Goal: Task Accomplishment & Management: Manage account settings

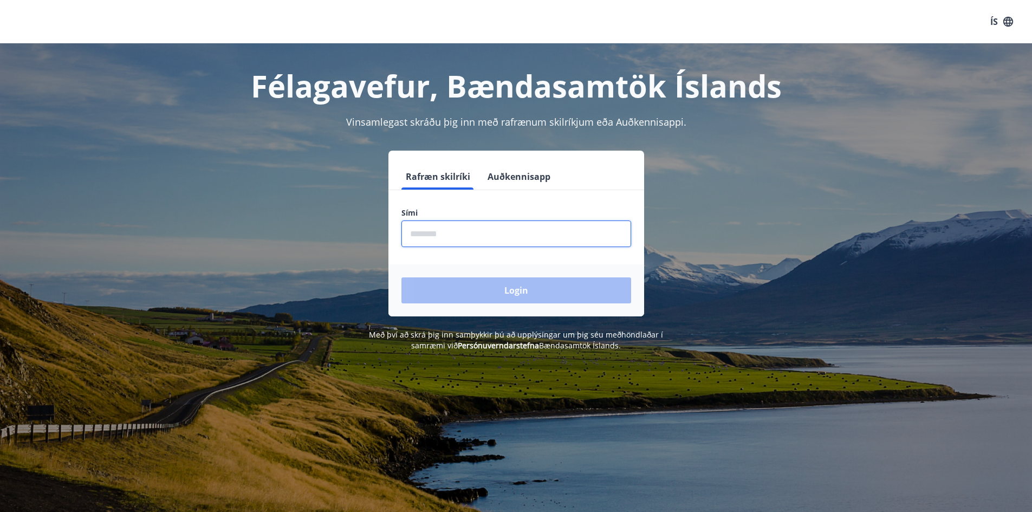
click at [472, 240] on input "phone" at bounding box center [517, 234] width 230 height 27
type input "********"
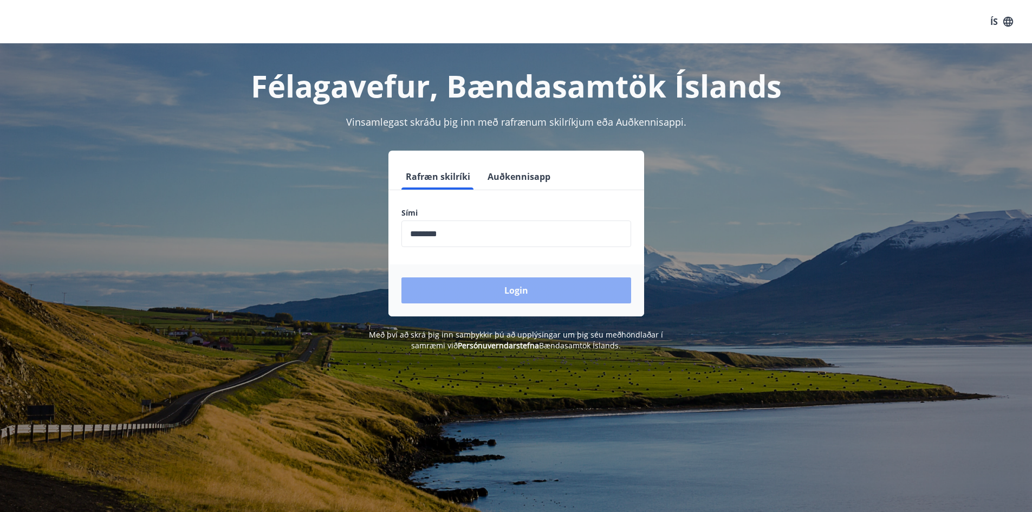
click at [471, 287] on button "Login" at bounding box center [517, 290] width 230 height 26
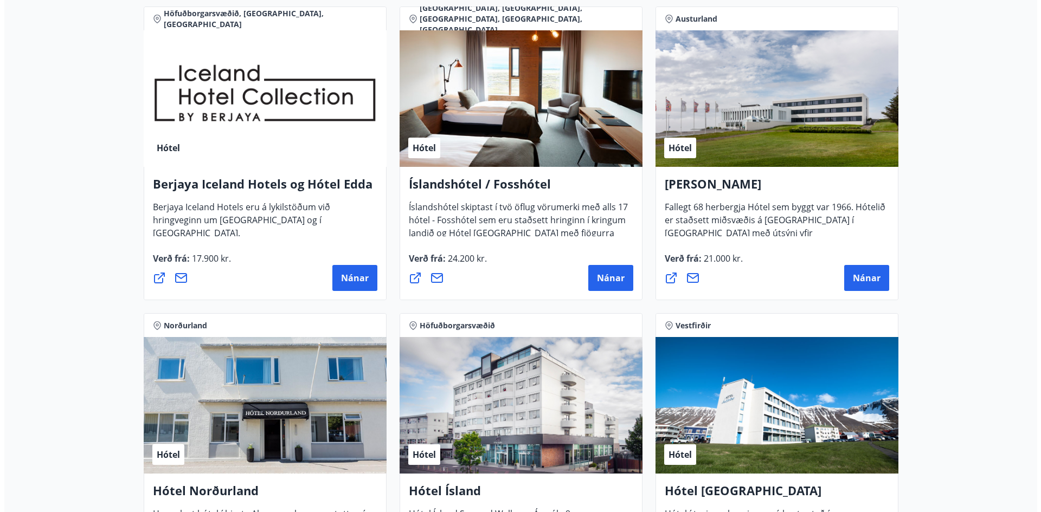
scroll to position [1409, 0]
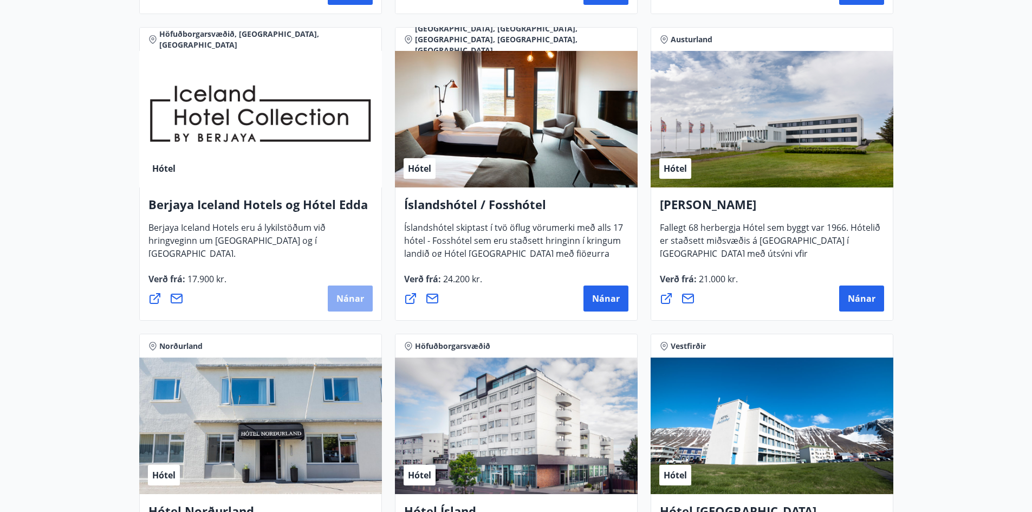
click at [353, 301] on span "Nánar" at bounding box center [351, 299] width 28 height 12
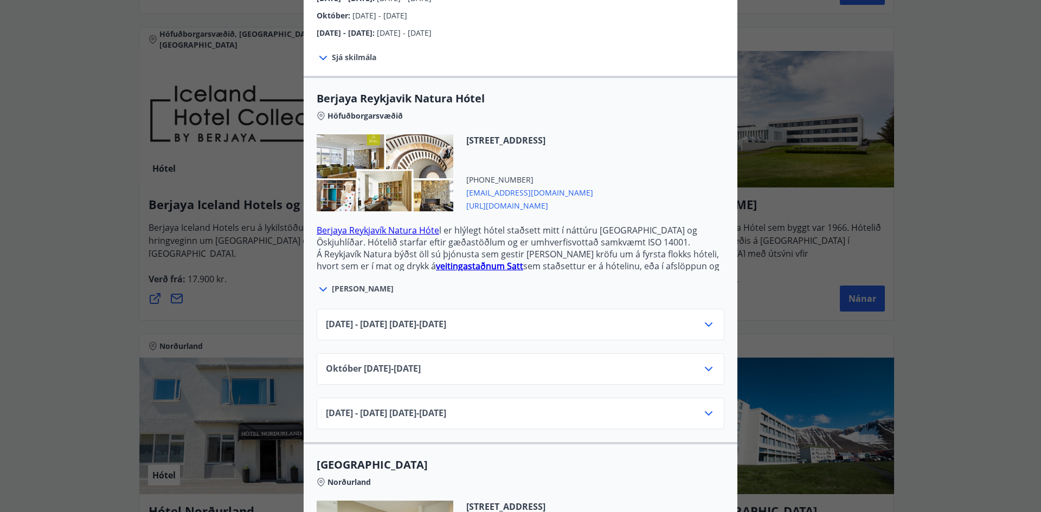
scroll to position [163, 0]
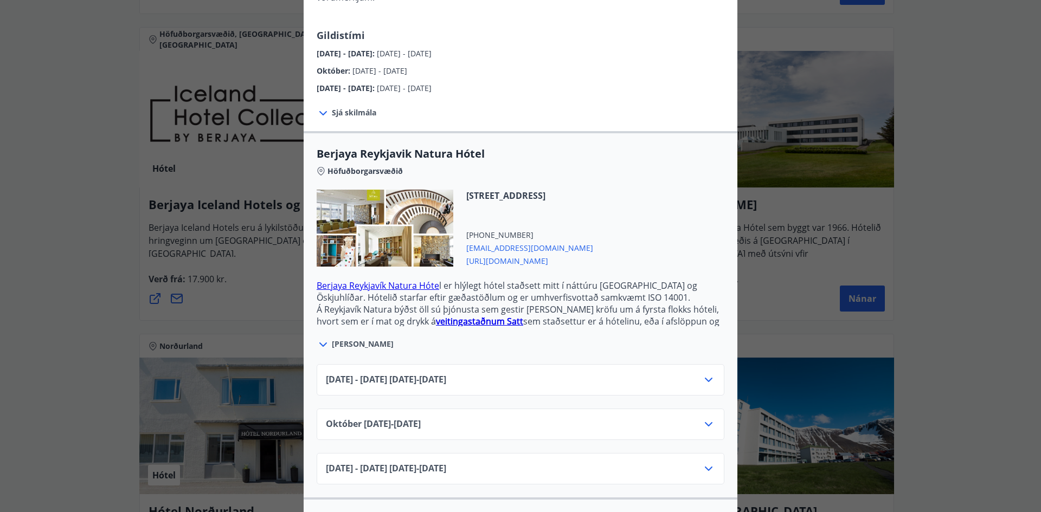
click at [338, 339] on span "[PERSON_NAME]" at bounding box center [363, 344] width 62 height 11
click at [320, 338] on icon at bounding box center [322, 344] width 13 height 13
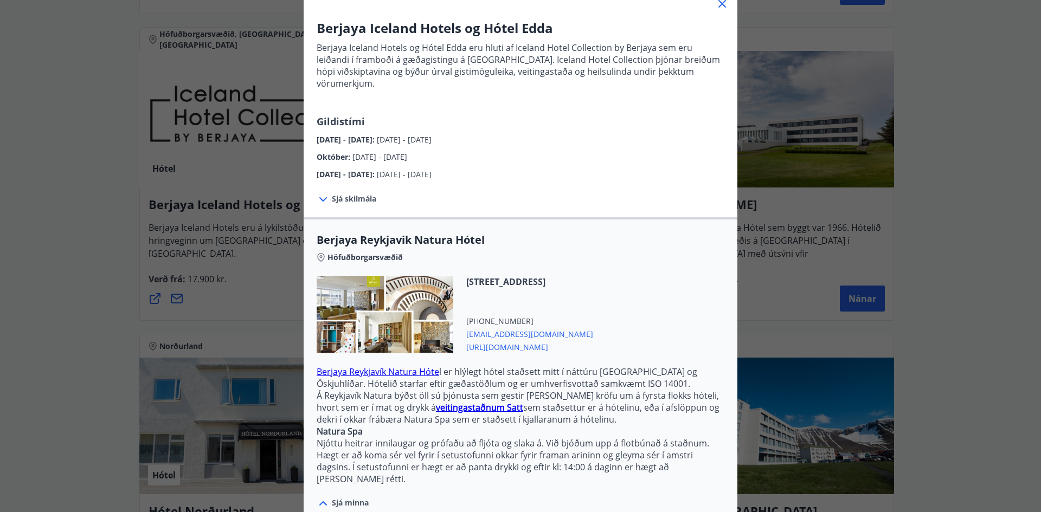
scroll to position [0, 0]
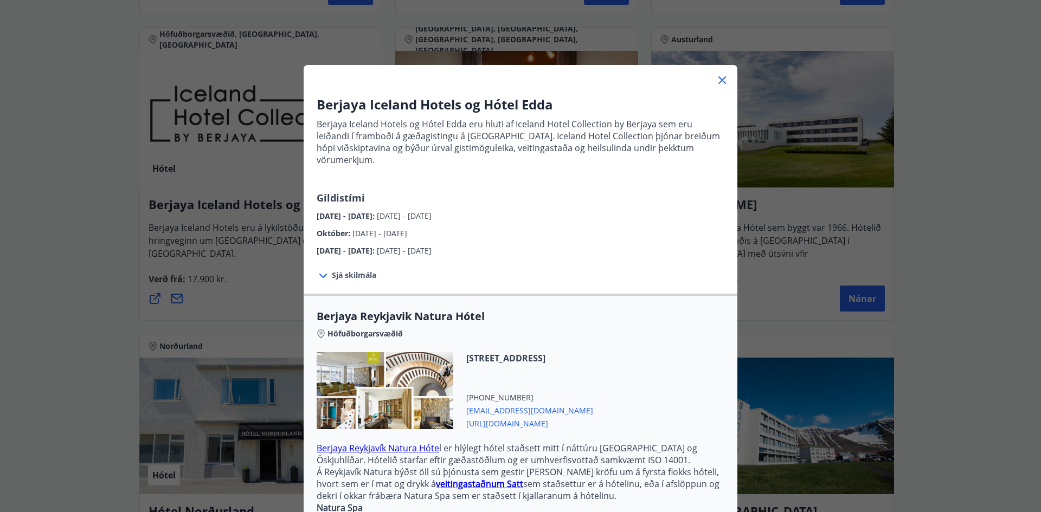
click at [334, 270] on span "Sjá skilmála" at bounding box center [354, 275] width 44 height 11
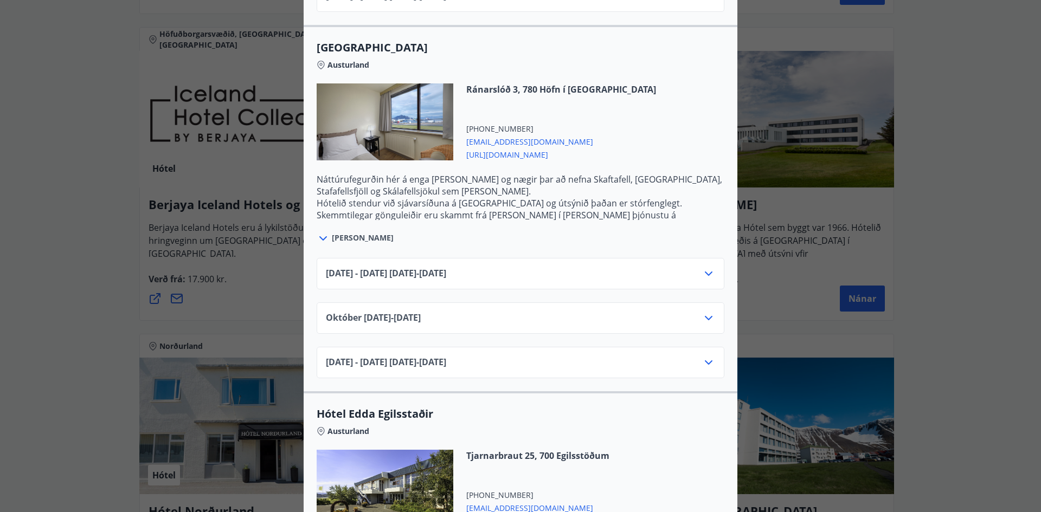
scroll to position [1951, 0]
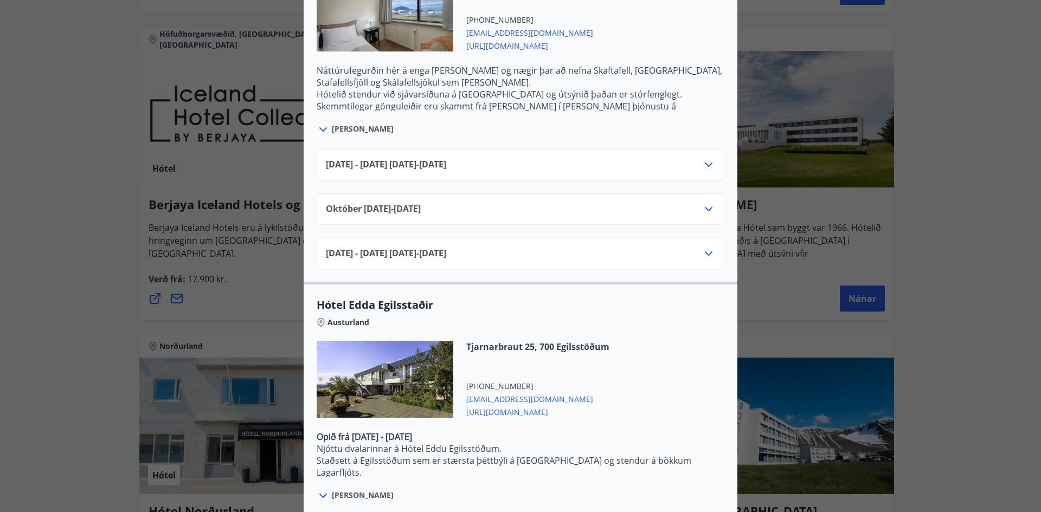
click at [709, 158] on icon at bounding box center [708, 164] width 13 height 13
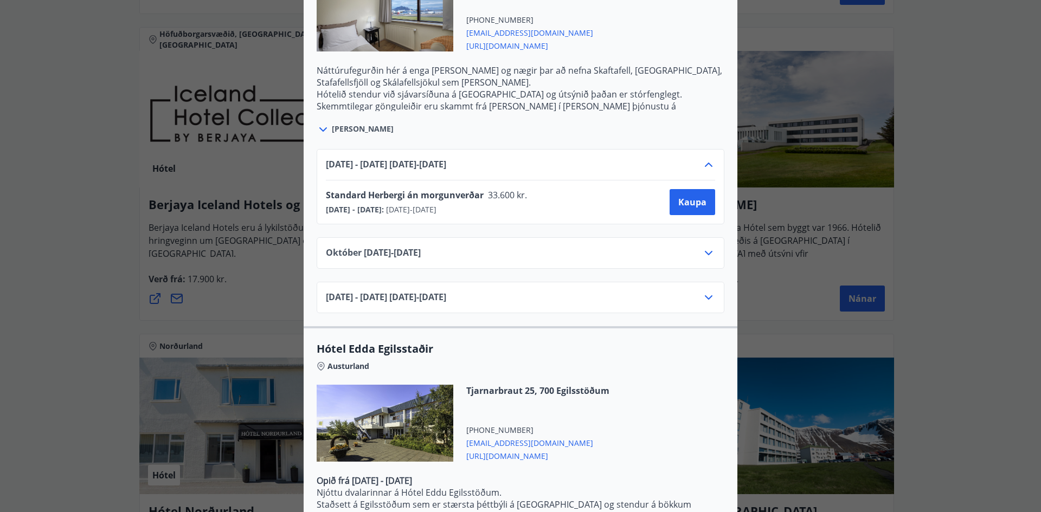
click at [538, 247] on div "[DATE]10.25 - [DATE]" at bounding box center [520, 258] width 389 height 22
click at [709, 247] on icon at bounding box center [708, 253] width 13 height 13
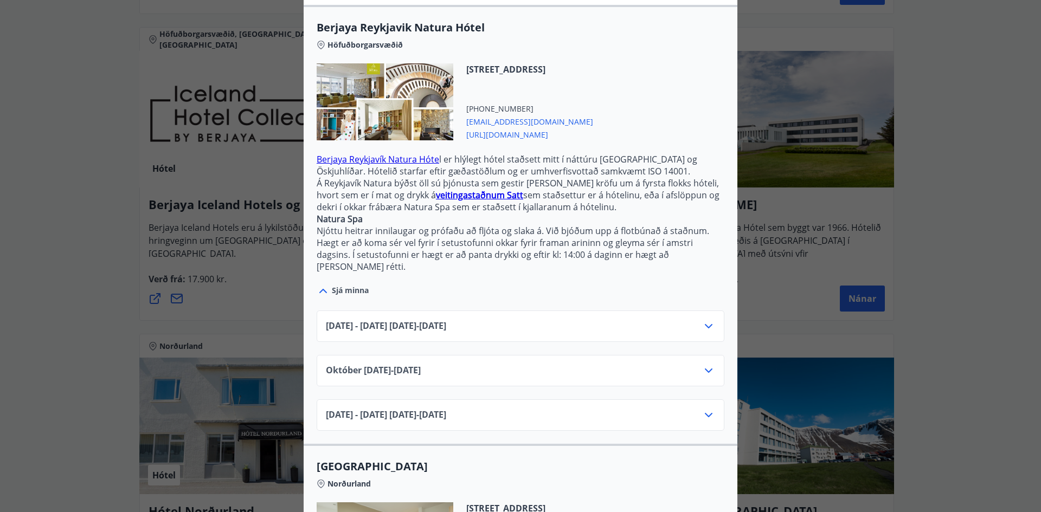
scroll to position [320, 0]
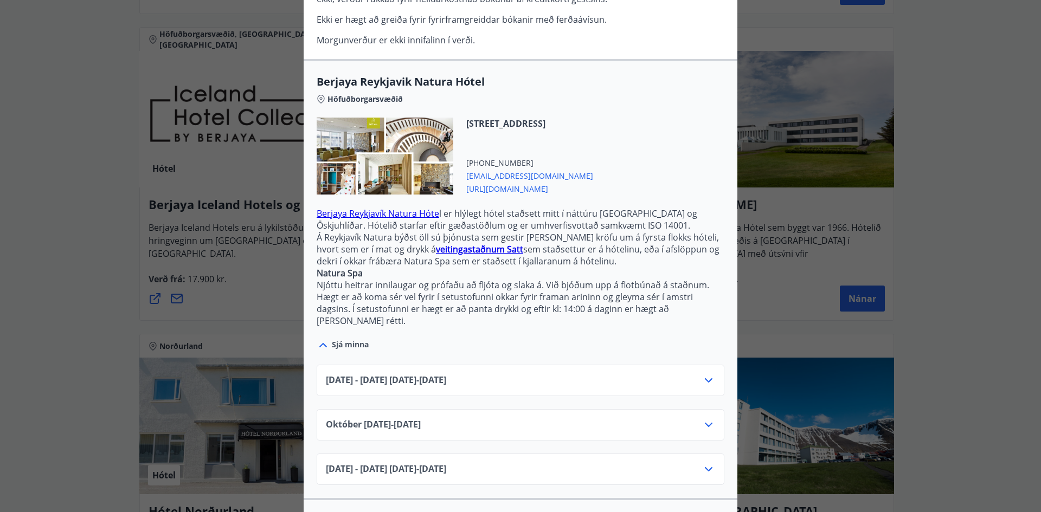
click at [655, 374] on div "[DATE] - [DATE] [DATE] - [DATE]" at bounding box center [520, 385] width 389 height 22
click at [706, 374] on icon at bounding box center [708, 380] width 13 height 13
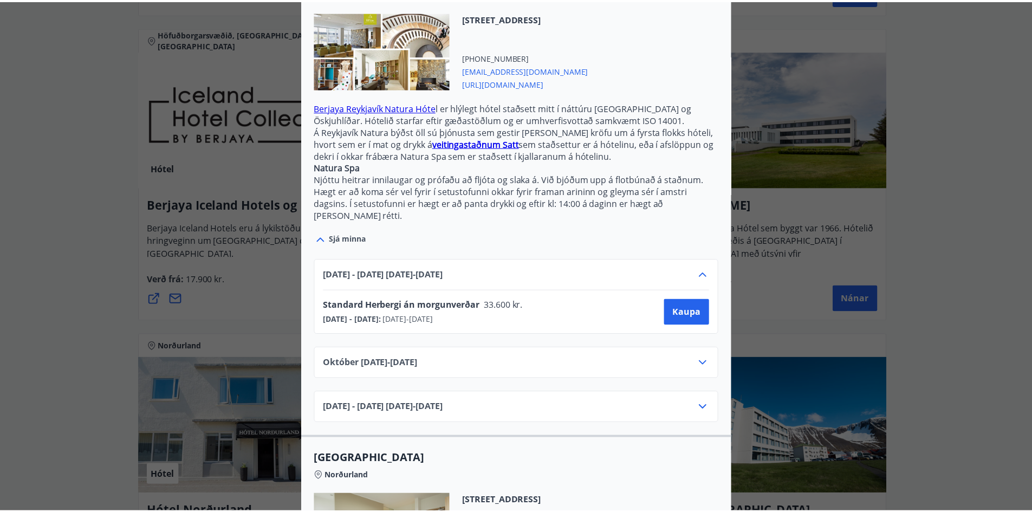
scroll to position [429, 0]
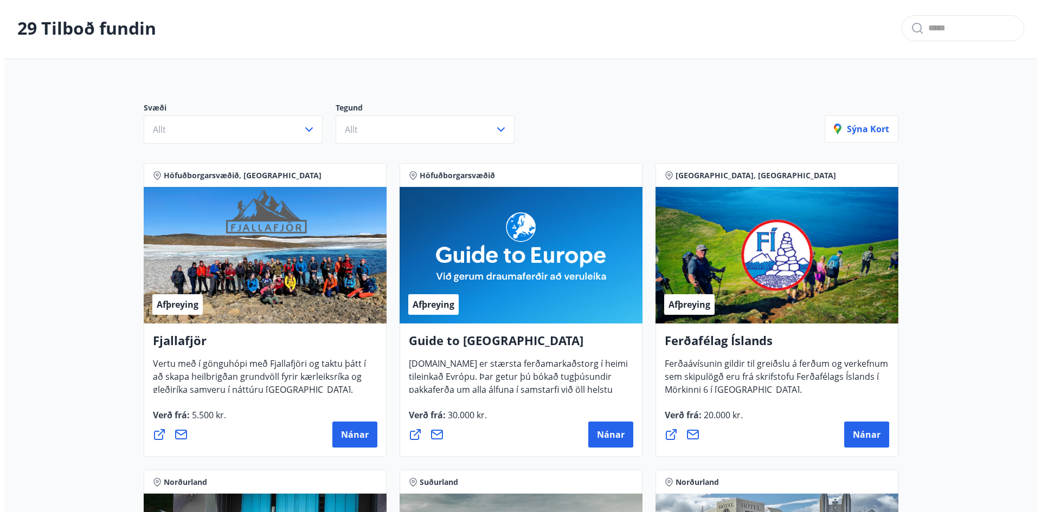
scroll to position [0, 0]
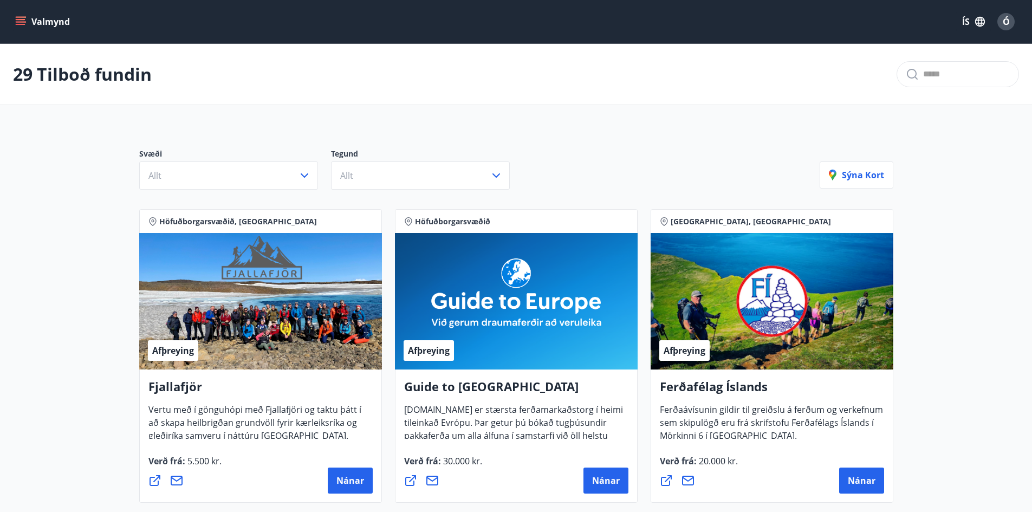
click at [18, 17] on icon "menu" at bounding box center [20, 21] width 11 height 11
click at [1004, 25] on span "Ó" at bounding box center [1006, 22] width 7 height 12
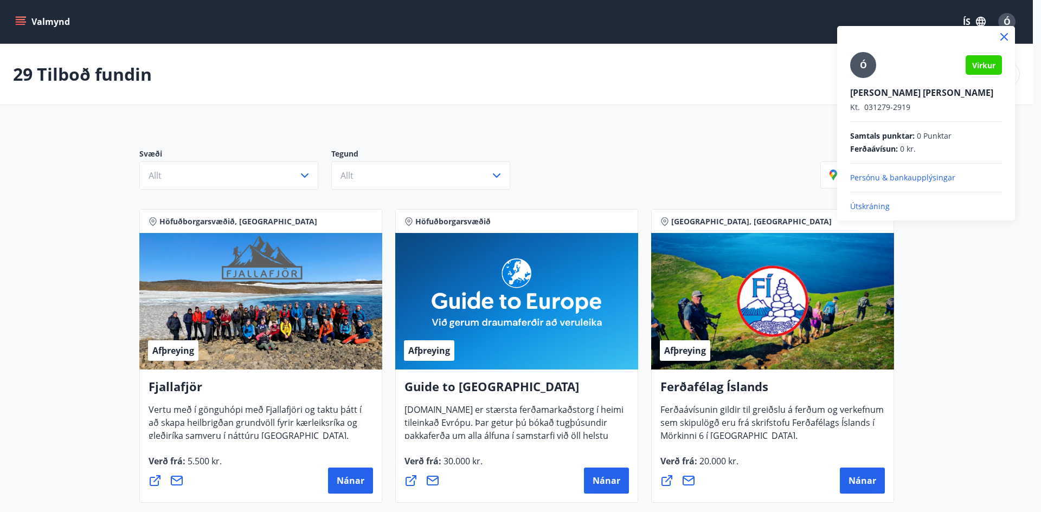
click at [873, 208] on p "Útskráning" at bounding box center [926, 206] width 152 height 11
